Goal: Task Accomplishment & Management: Use online tool/utility

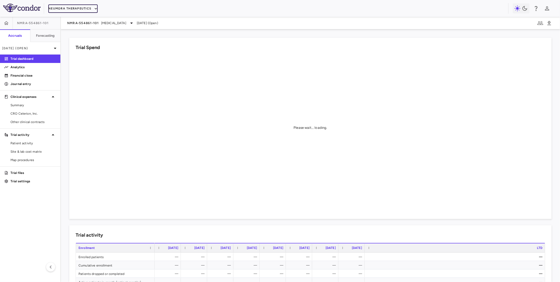
click at [73, 7] on button "Neumora Therapeutics" at bounding box center [72, 8] width 49 height 8
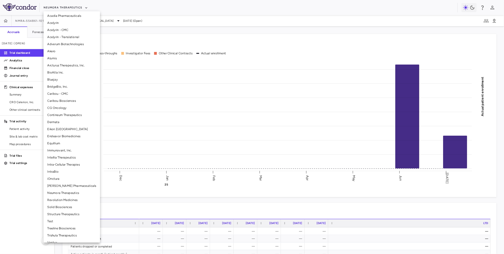
scroll to position [12, 0]
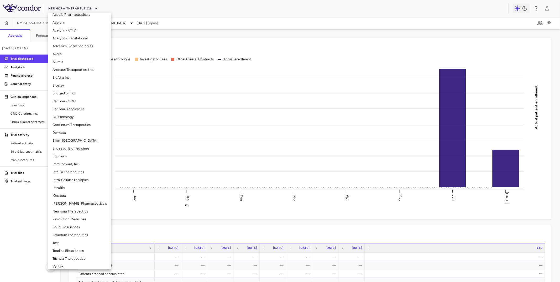
click at [68, 197] on li "iOnctura" at bounding box center [79, 196] width 63 height 8
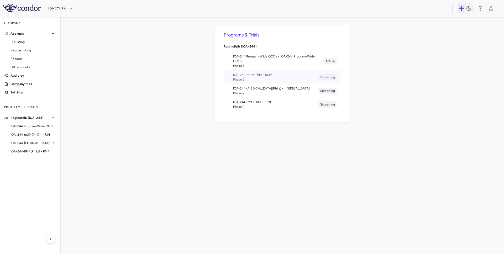
click at [253, 73] on span "IOA-244-mUM(PhII) • mUM" at bounding box center [275, 75] width 85 height 5
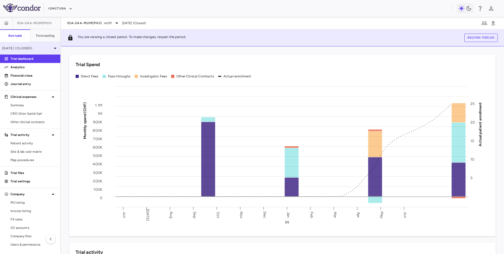
click at [44, 51] on div "[DATE] (Closed)" at bounding box center [30, 48] width 60 height 13
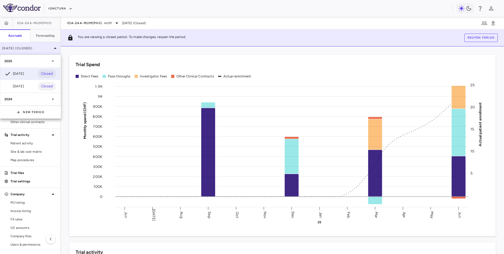
click at [44, 51] on div at bounding box center [252, 127] width 504 height 254
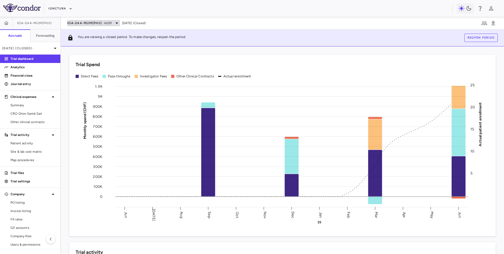
click at [98, 21] on span "IOA-244-mUM(PhII)" at bounding box center [84, 23] width 35 height 4
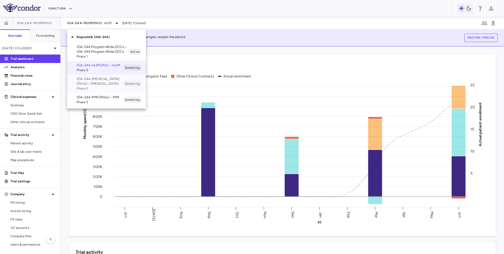
click at [92, 84] on p "IOA-244-[MEDICAL_DATA](PhIIa) • [MEDICAL_DATA]" at bounding box center [100, 81] width 46 height 9
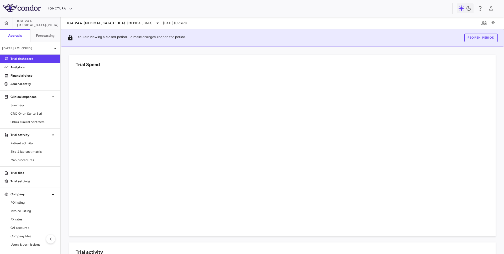
click at [31, 58] on p "Trial dashboard" at bounding box center [34, 58] width 46 height 5
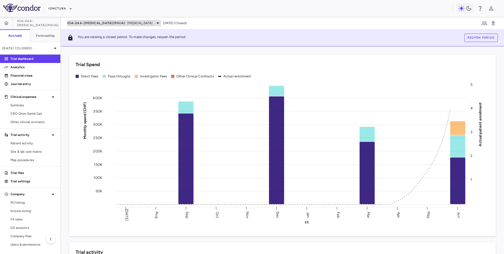
click at [81, 21] on span "IOA-244-[MEDICAL_DATA](PhIIa)" at bounding box center [96, 23] width 58 height 4
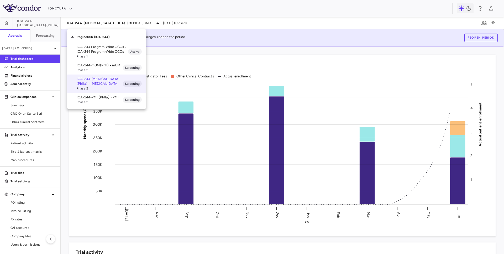
click at [84, 102] on span "Phase 2" at bounding box center [100, 102] width 46 height 5
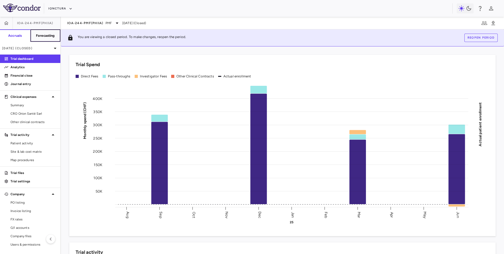
click at [45, 32] on button "Forecasting" at bounding box center [45, 35] width 30 height 13
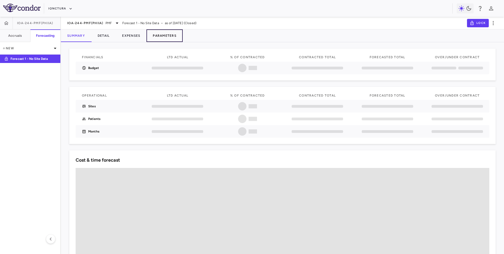
click at [171, 36] on button "Parameters" at bounding box center [165, 35] width 36 height 13
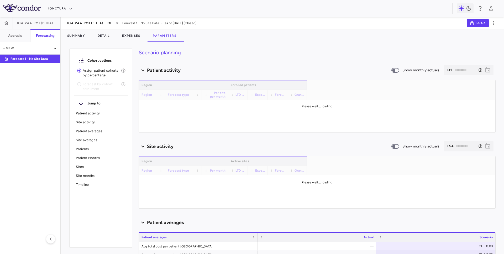
type input "********"
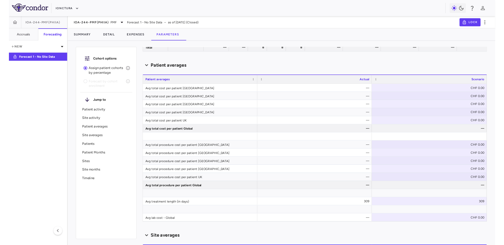
scroll to position [197, 0]
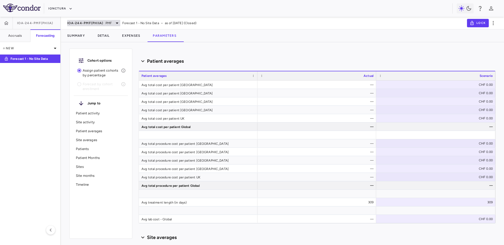
click at [88, 22] on span "IOA-244-PMF(PhIIa)" at bounding box center [85, 23] width 36 height 4
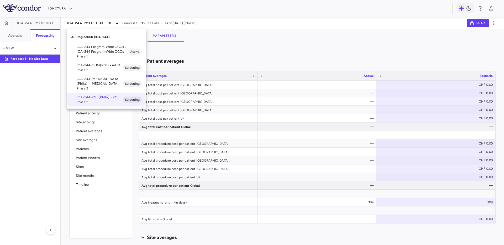
click at [98, 68] on span "Phase 2" at bounding box center [100, 70] width 46 height 5
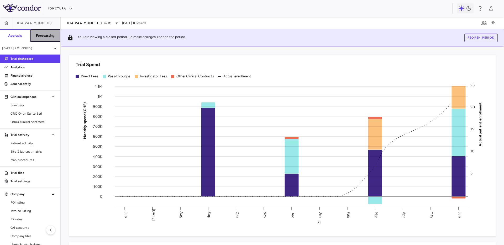
click at [32, 36] on button "Forecasting" at bounding box center [45, 35] width 30 height 13
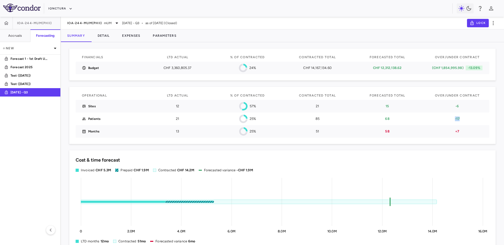
drag, startPoint x: 454, startPoint y: 118, endPoint x: 463, endPoint y: 118, distance: 9.5
click at [463, 118] on p "-17" at bounding box center [457, 119] width 51 height 5
click at [162, 40] on button "Parameters" at bounding box center [165, 35] width 36 height 13
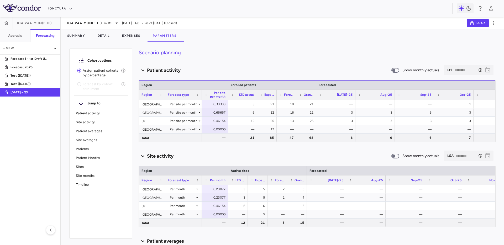
drag, startPoint x: 247, startPoint y: 97, endPoint x: 257, endPoint y: 97, distance: 9.2
click at [257, 97] on div at bounding box center [257, 95] width 2 height 10
drag, startPoint x: 227, startPoint y: 181, endPoint x: 234, endPoint y: 181, distance: 7.1
click at [234, 181] on div at bounding box center [235, 180] width 2 height 9
click at [217, 129] on div "0.00000" at bounding box center [216, 129] width 19 height 8
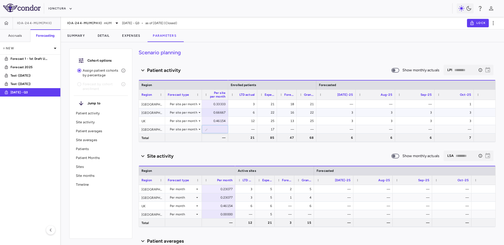
type input "***"
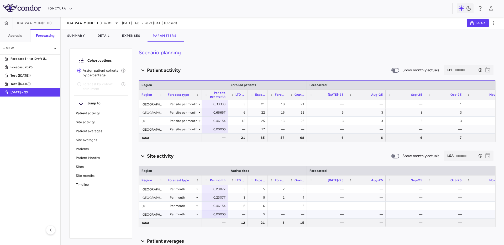
click at [220, 215] on div "0.00000" at bounding box center [216, 214] width 19 height 8
type input "**"
click at [219, 215] on div "0.00000" at bounding box center [216, 214] width 19 height 8
type input "********"
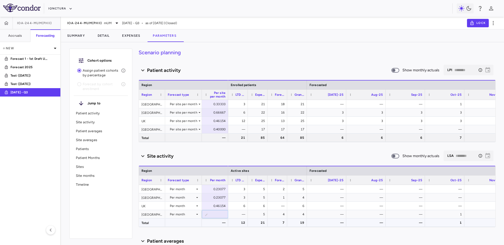
click at [209, 225] on div "—" at bounding box center [216, 223] width 19 height 8
click at [73, 34] on button "Summary" at bounding box center [76, 35] width 30 height 13
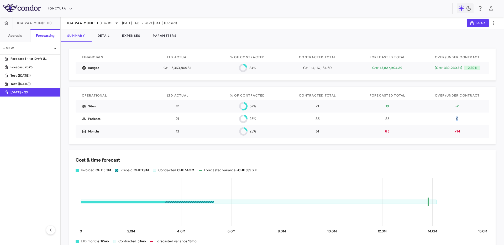
drag, startPoint x: 454, startPoint y: 119, endPoint x: 461, endPoint y: 119, distance: 6.8
click at [461, 119] on p "0" at bounding box center [457, 119] width 51 height 5
drag, startPoint x: 455, startPoint y: 106, endPoint x: 460, endPoint y: 106, distance: 4.2
click at [460, 106] on p "-2" at bounding box center [457, 106] width 51 height 5
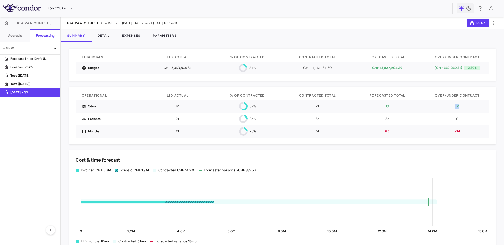
click at [460, 106] on p "-2" at bounding box center [457, 106] width 51 height 5
click at [173, 34] on button "Parameters" at bounding box center [165, 35] width 36 height 13
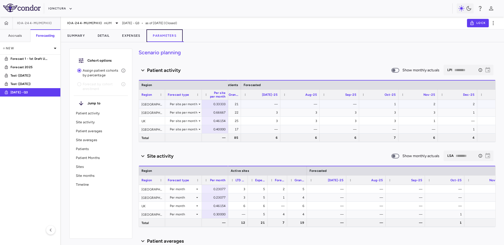
scroll to position [0, 79]
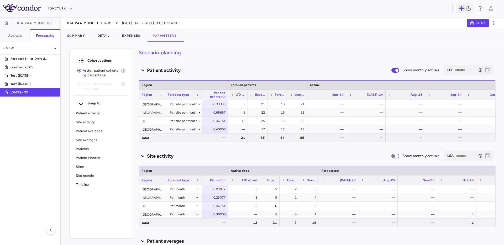
drag, startPoint x: 247, startPoint y: 180, endPoint x: 259, endPoint y: 180, distance: 12.1
click at [259, 180] on div at bounding box center [260, 180] width 2 height 9
click at [53, 48] on icon at bounding box center [55, 48] width 6 height 6
click at [38, 71] on div "New forecast" at bounding box center [30, 70] width 61 height 11
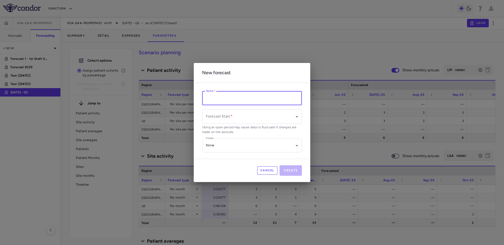
click at [213, 97] on input "Name   *" at bounding box center [252, 98] width 100 height 14
type input "**********"
click at [223, 117] on body "Skip to sidebar Skip to main content iOnctura IOA-244-mUM(PhII) Accruals Foreca…" at bounding box center [252, 122] width 504 height 245
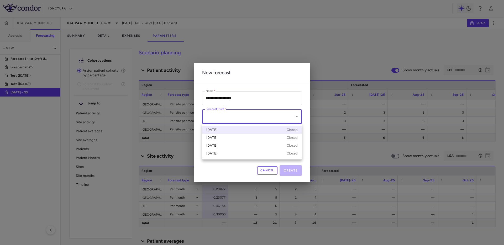
click at [232, 131] on div "[DATE] Closed" at bounding box center [251, 130] width 91 height 5
type input "**********"
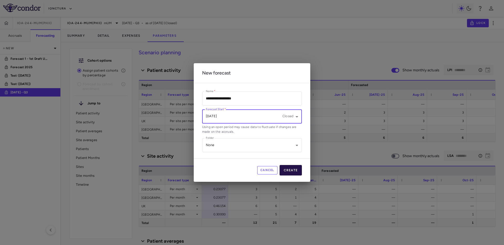
click at [292, 169] on button "Create" at bounding box center [291, 170] width 23 height 11
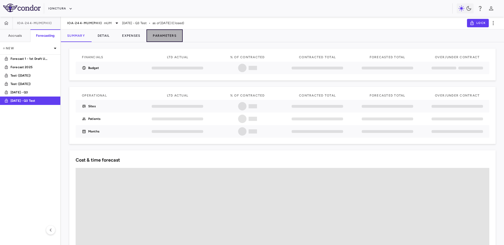
click at [169, 35] on button "Parameters" at bounding box center [165, 35] width 36 height 13
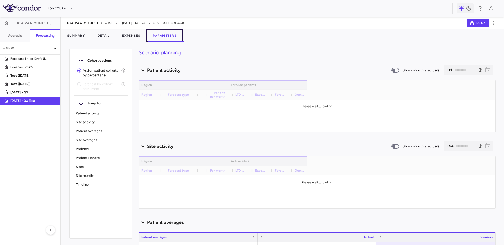
type input "********"
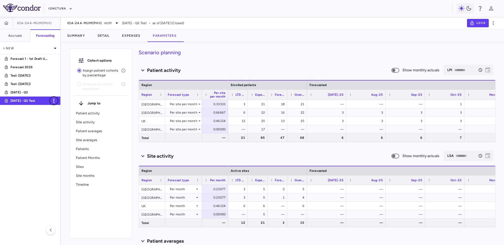
click at [54, 102] on icon "button" at bounding box center [54, 101] width 6 height 6
click at [60, 122] on div "Delete" at bounding box center [60, 123] width 23 height 9
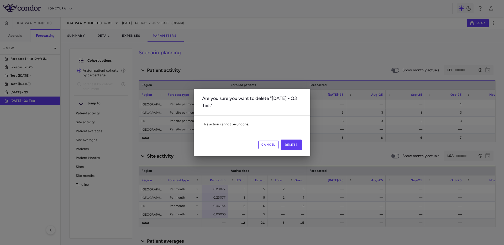
click at [291, 151] on div "Cancel Delete" at bounding box center [252, 144] width 117 height 23
click at [290, 145] on button "Delete" at bounding box center [292, 145] width 22 height 11
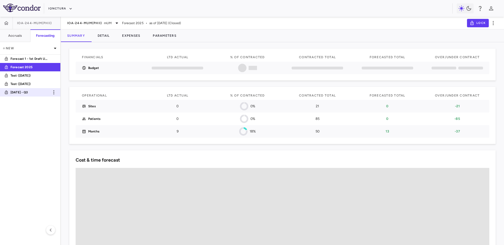
click at [40, 96] on link "[DATE] - Q3" at bounding box center [30, 92] width 60 height 12
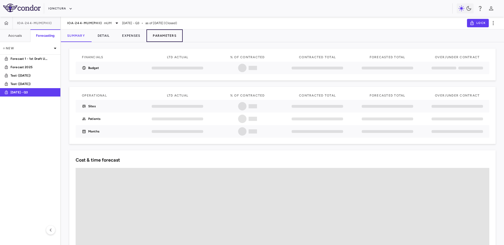
click at [166, 36] on button "Parameters" at bounding box center [165, 35] width 36 height 13
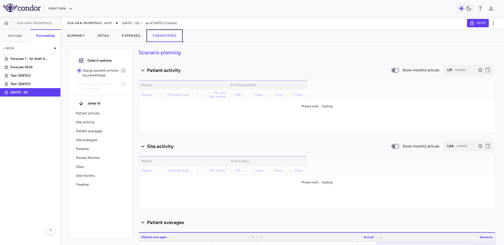
type input "********"
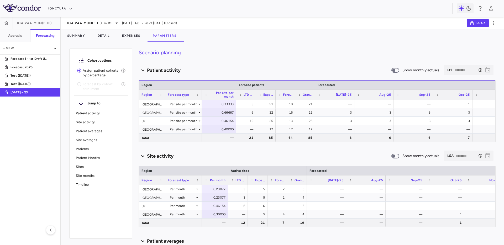
drag, startPoint x: 227, startPoint y: 97, endPoint x: 235, endPoint y: 95, distance: 8.0
click at [235, 95] on div at bounding box center [236, 95] width 2 height 10
click at [399, 69] on span at bounding box center [396, 70] width 8 height 5
click at [192, 214] on div "Per month" at bounding box center [182, 214] width 25 height 8
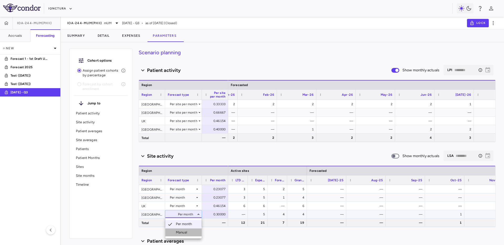
click at [184, 232] on div "Manual" at bounding box center [182, 232] width 13 height 5
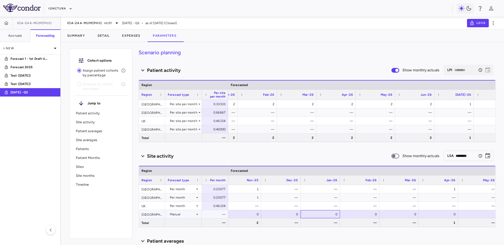
click at [330, 215] on div "0" at bounding box center [322, 214] width 32 height 8
type input "*"
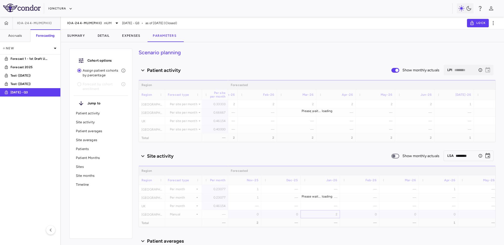
type input "********"
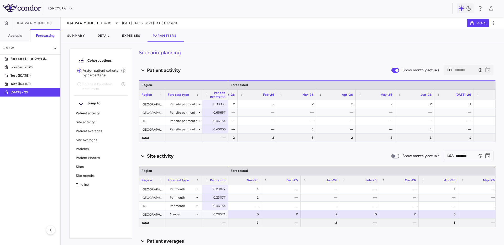
click at [376, 212] on div "0" at bounding box center [361, 214] width 32 height 8
type input "*"
drag, startPoint x: 262, startPoint y: 216, endPoint x: 268, endPoint y: 216, distance: 6.8
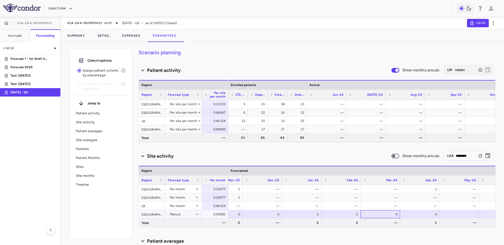
click at [398, 217] on div "0" at bounding box center [380, 214] width 39 height 8
type input "*"
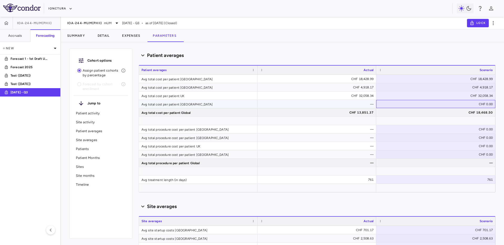
click at [484, 103] on div "CHF 0.00" at bounding box center [437, 104] width 112 height 8
click at [500, 106] on div "Cohort options Assign patient cohorts by percentage Forecast by cohort enrollme…" at bounding box center [282, 145] width 443 height 199
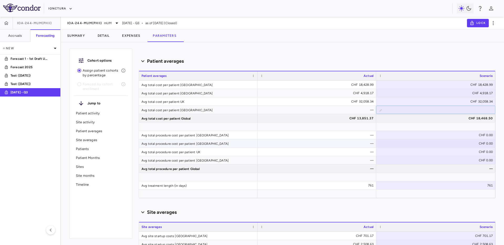
scroll to position [180, 0]
click at [11, 35] on h6 "Accruals" at bounding box center [15, 35] width 14 height 5
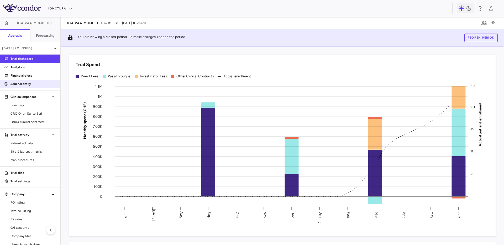
click at [22, 85] on p "Journal entry" at bounding box center [34, 84] width 46 height 5
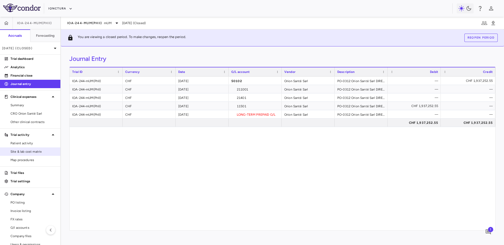
click at [32, 152] on span "Site & lab cost matrix" at bounding box center [34, 151] width 46 height 5
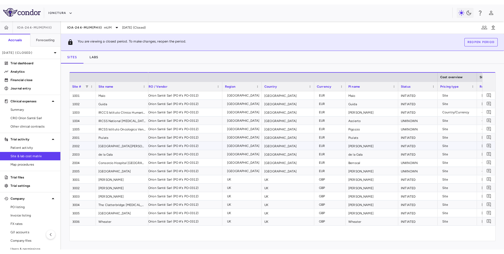
scroll to position [0, 5]
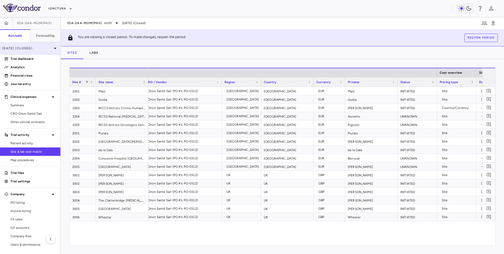
click at [49, 43] on div "[DATE] (Closed)" at bounding box center [30, 48] width 60 height 13
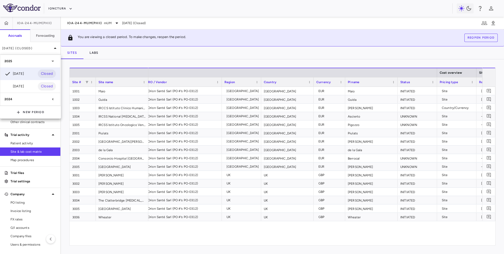
click at [49, 35] on div at bounding box center [252, 127] width 504 height 254
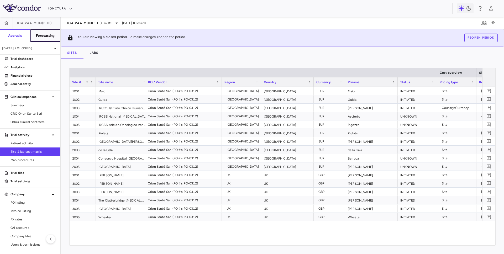
click at [46, 35] on h6 "Forecasting" at bounding box center [45, 35] width 19 height 5
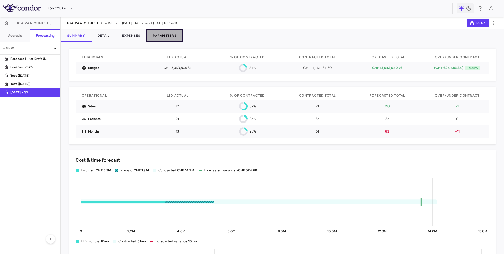
click at [162, 37] on button "Parameters" at bounding box center [165, 35] width 36 height 13
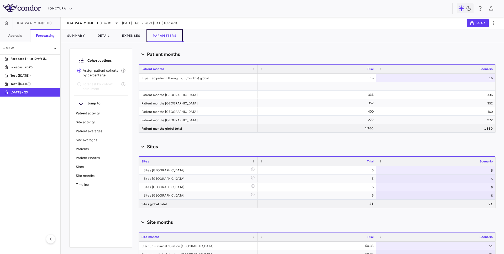
scroll to position [784, 0]
